Goal: Navigation & Orientation: Understand site structure

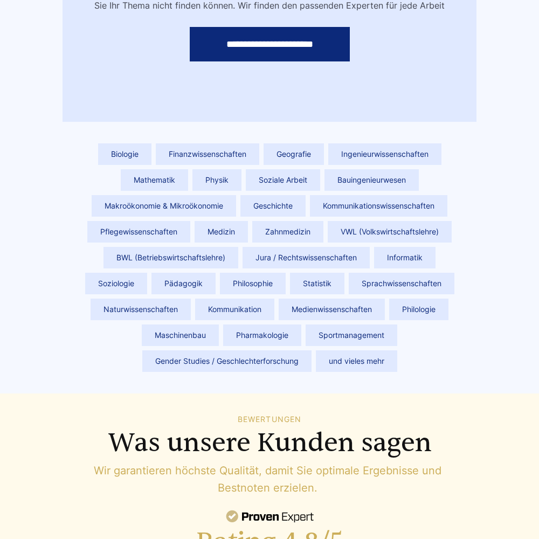
scroll to position [4865, 0]
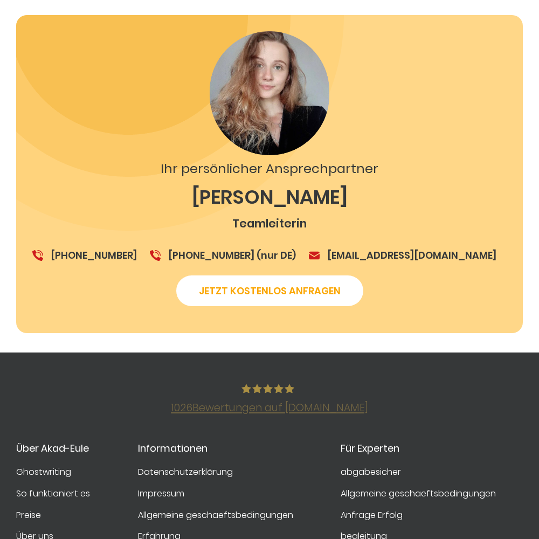
scroll to position [1881, 0]
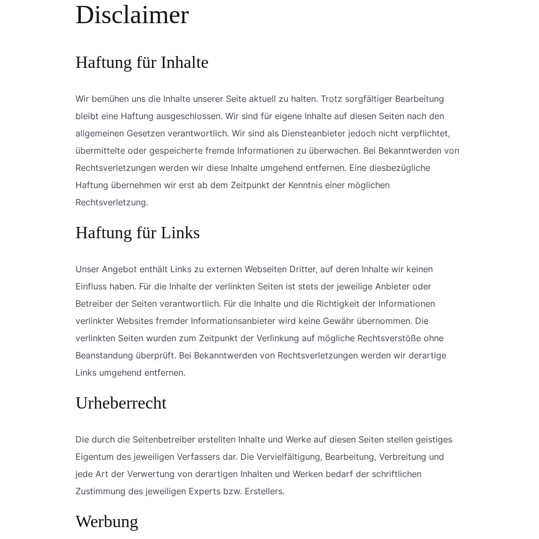
scroll to position [1006, 0]
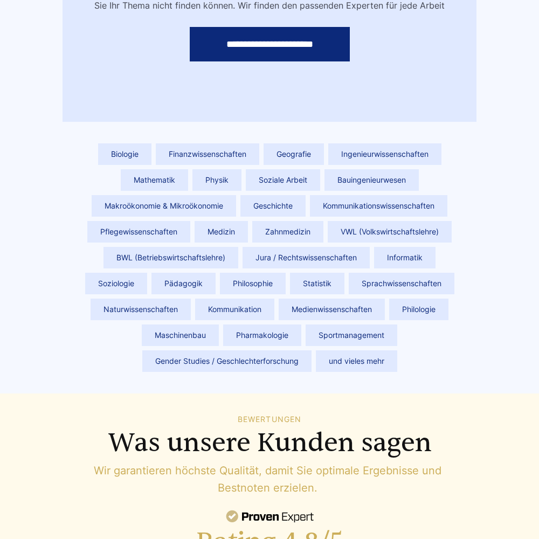
scroll to position [4852, 0]
